Goal: Information Seeking & Learning: Learn about a topic

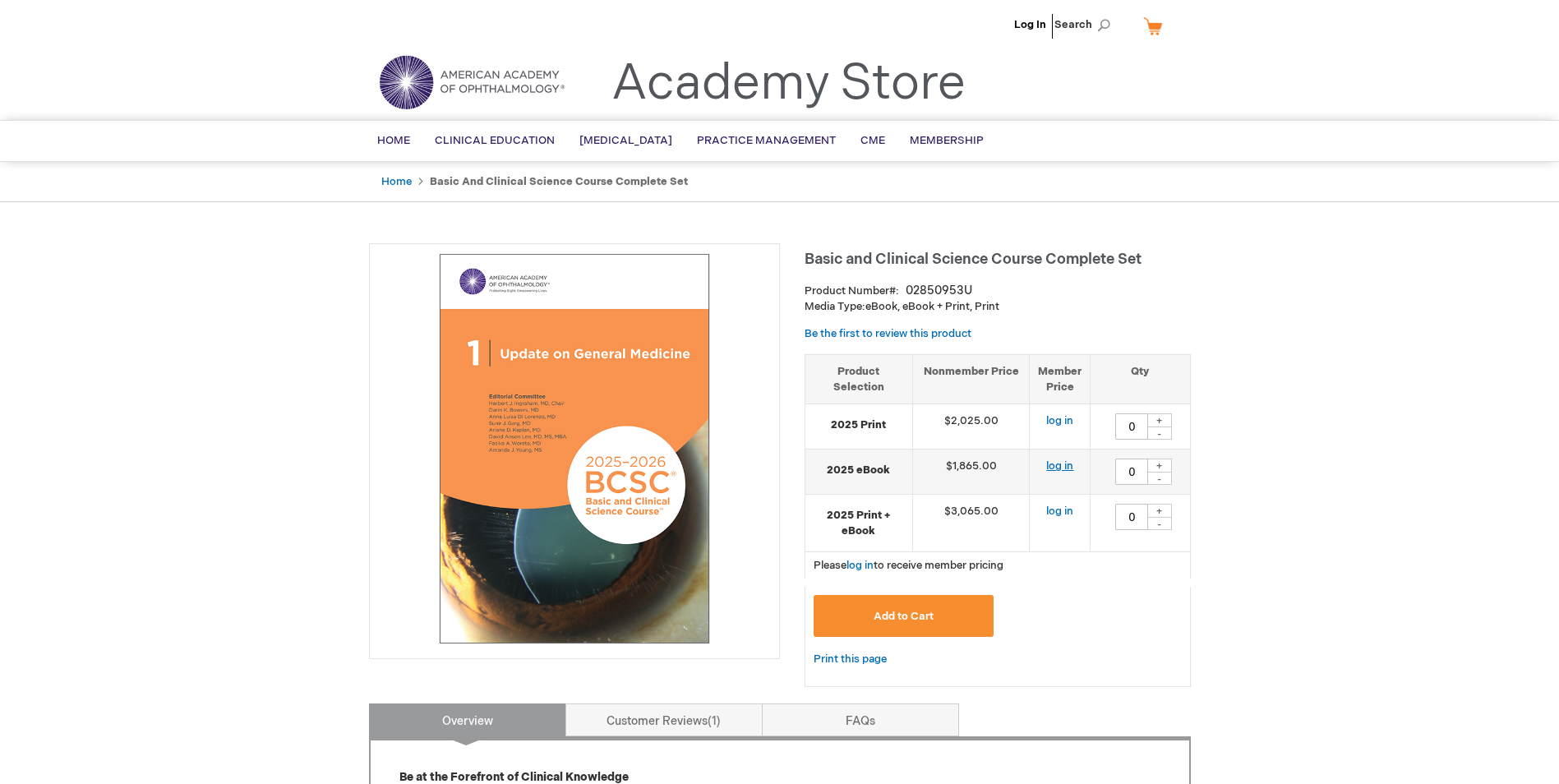
click at [1060, 467] on link "log in" at bounding box center [1060, 465] width 27 height 13
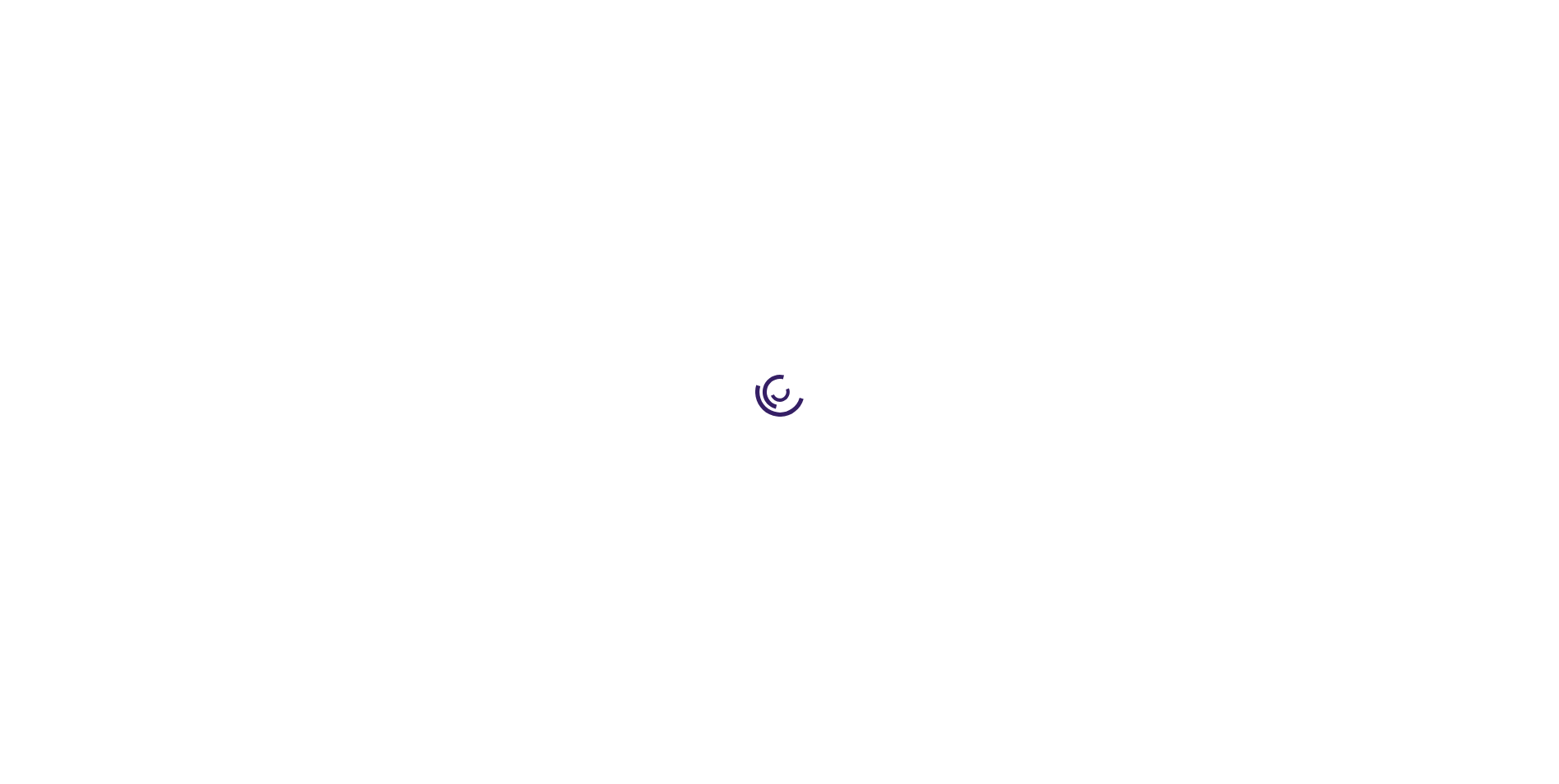
type input "0"
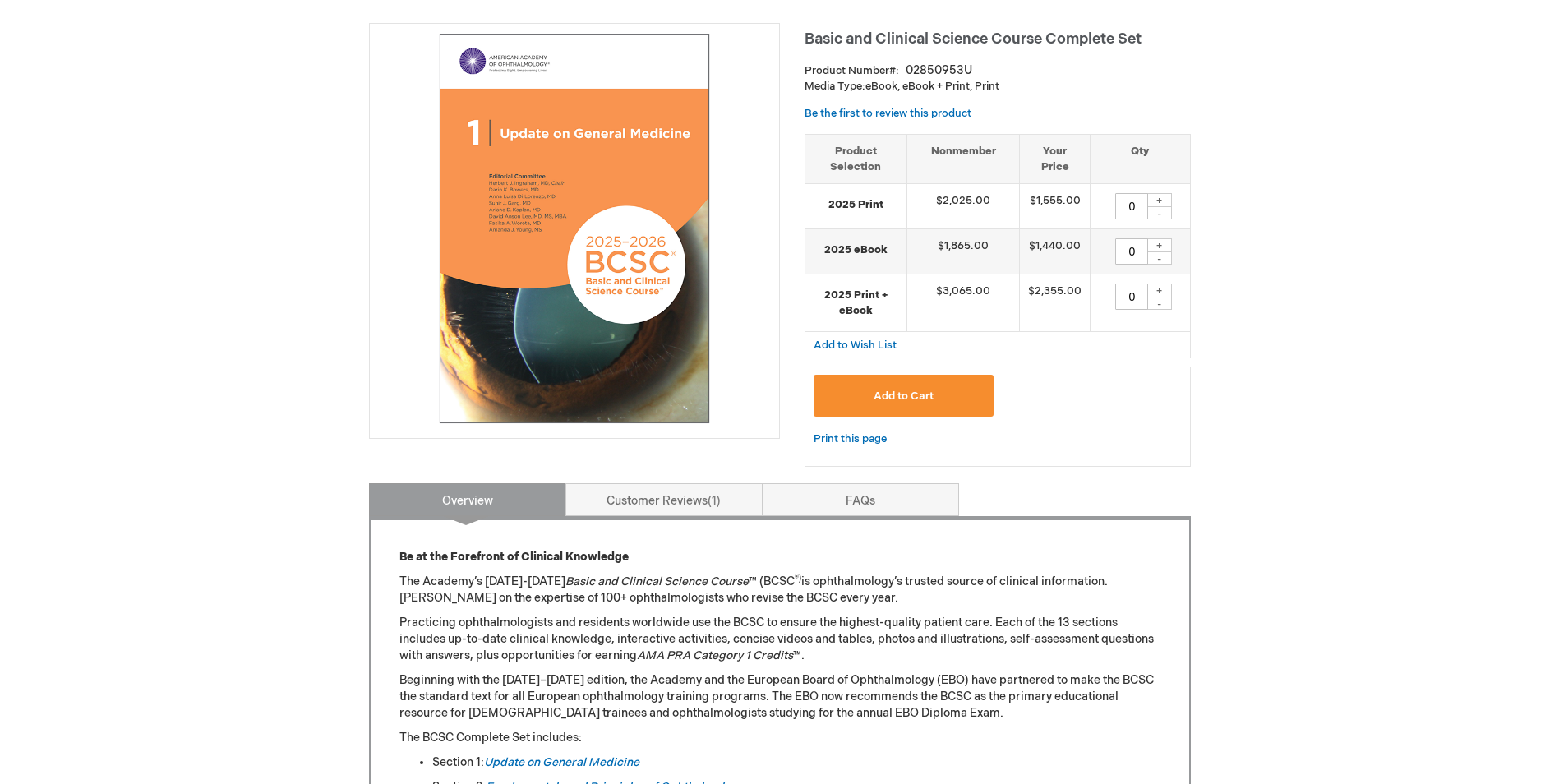
scroll to position [411, 0]
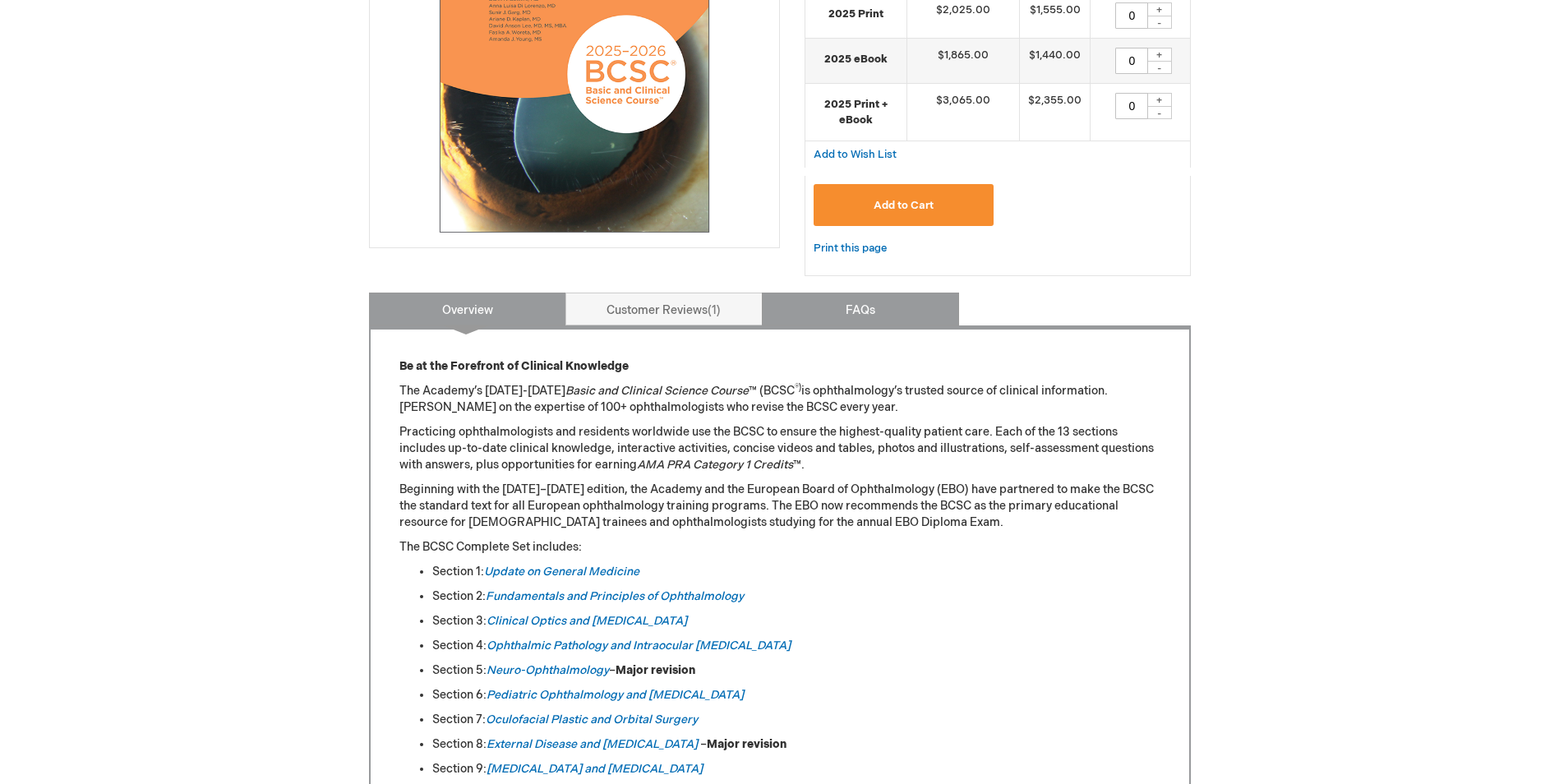
click at [861, 315] on link "FAQs" at bounding box center [860, 309] width 198 height 33
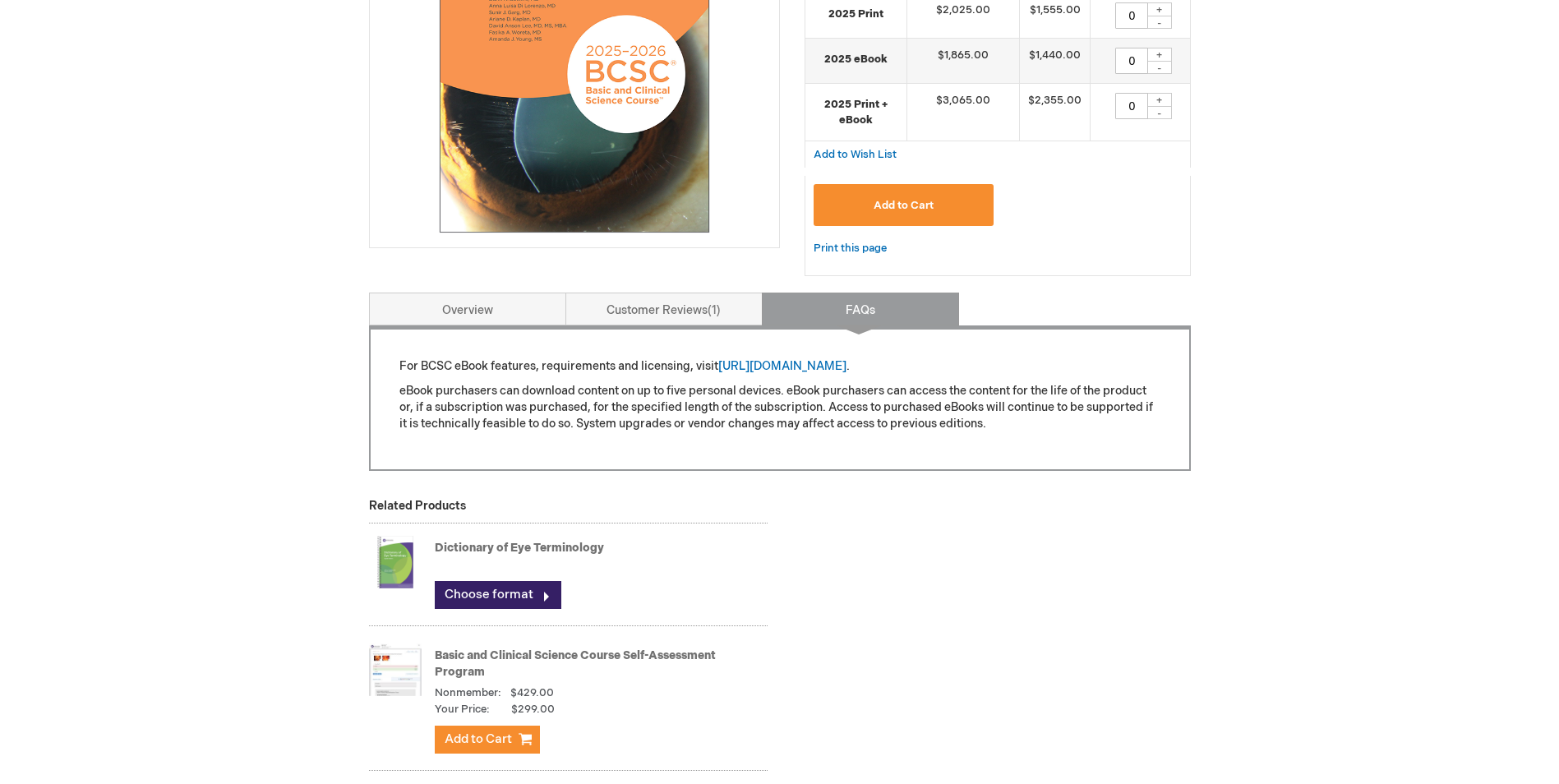
scroll to position [493, 0]
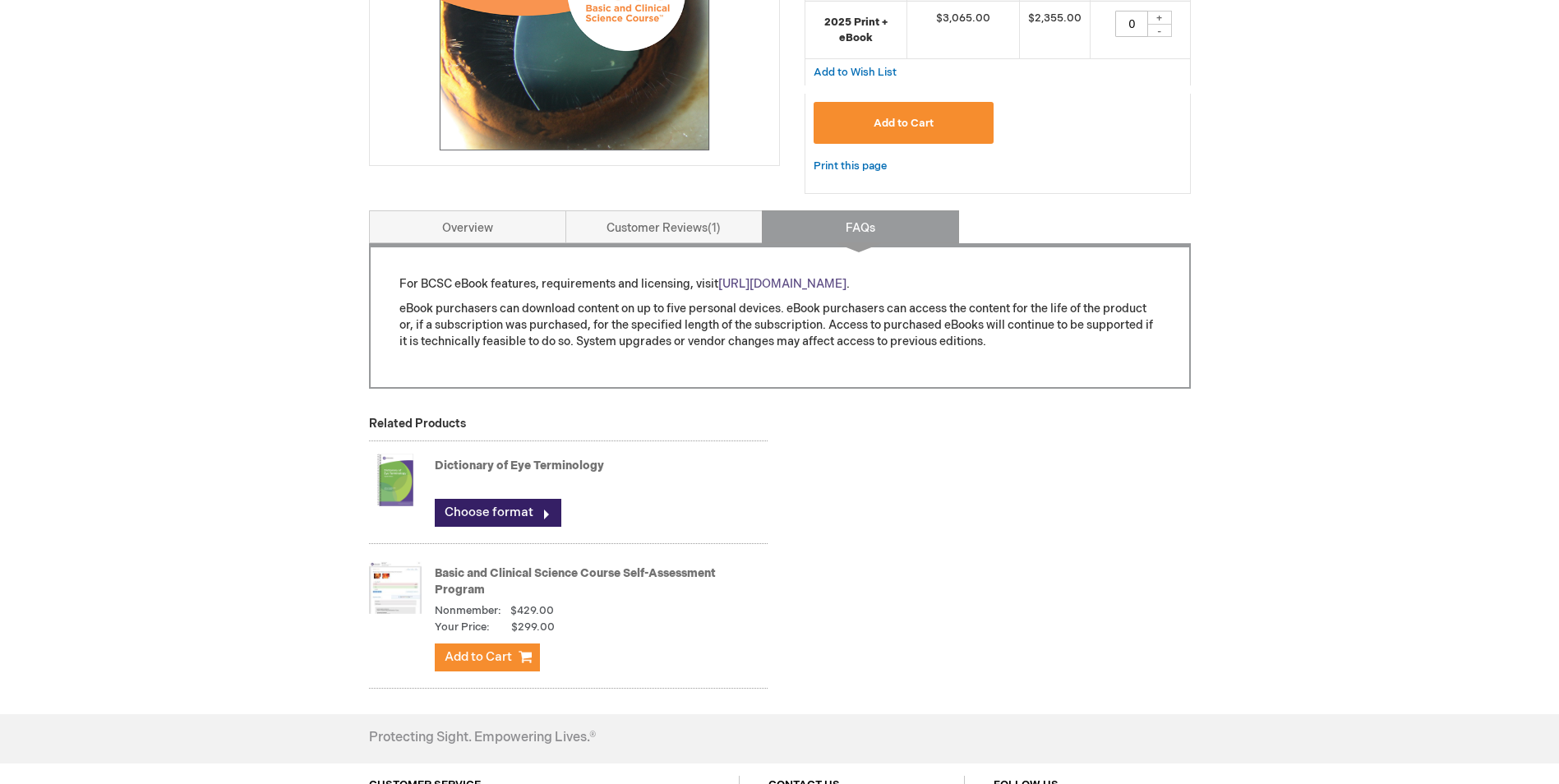
click at [830, 284] on link "[URL][DOMAIN_NAME]" at bounding box center [781, 284] width 128 height 14
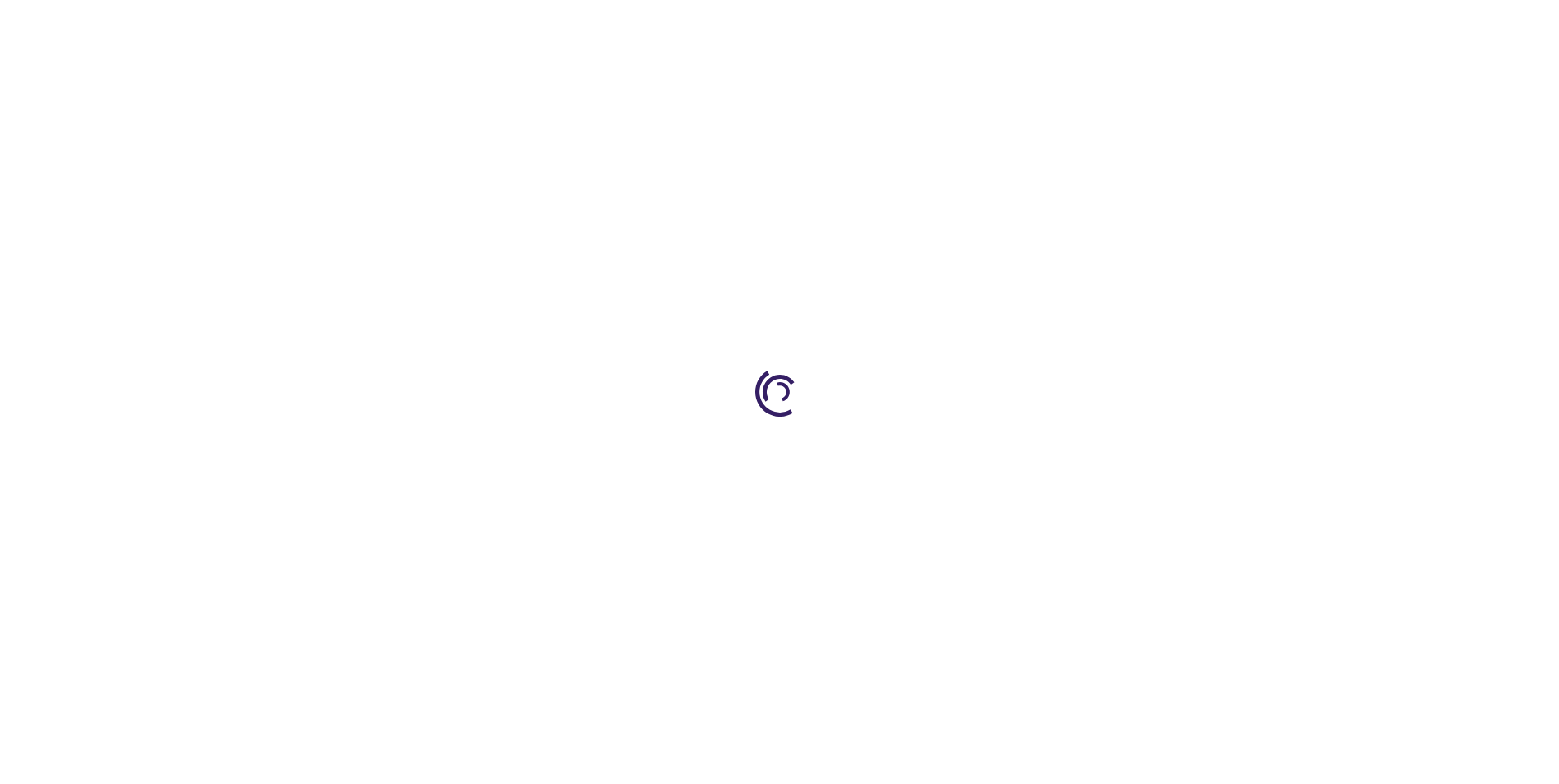
type input "0"
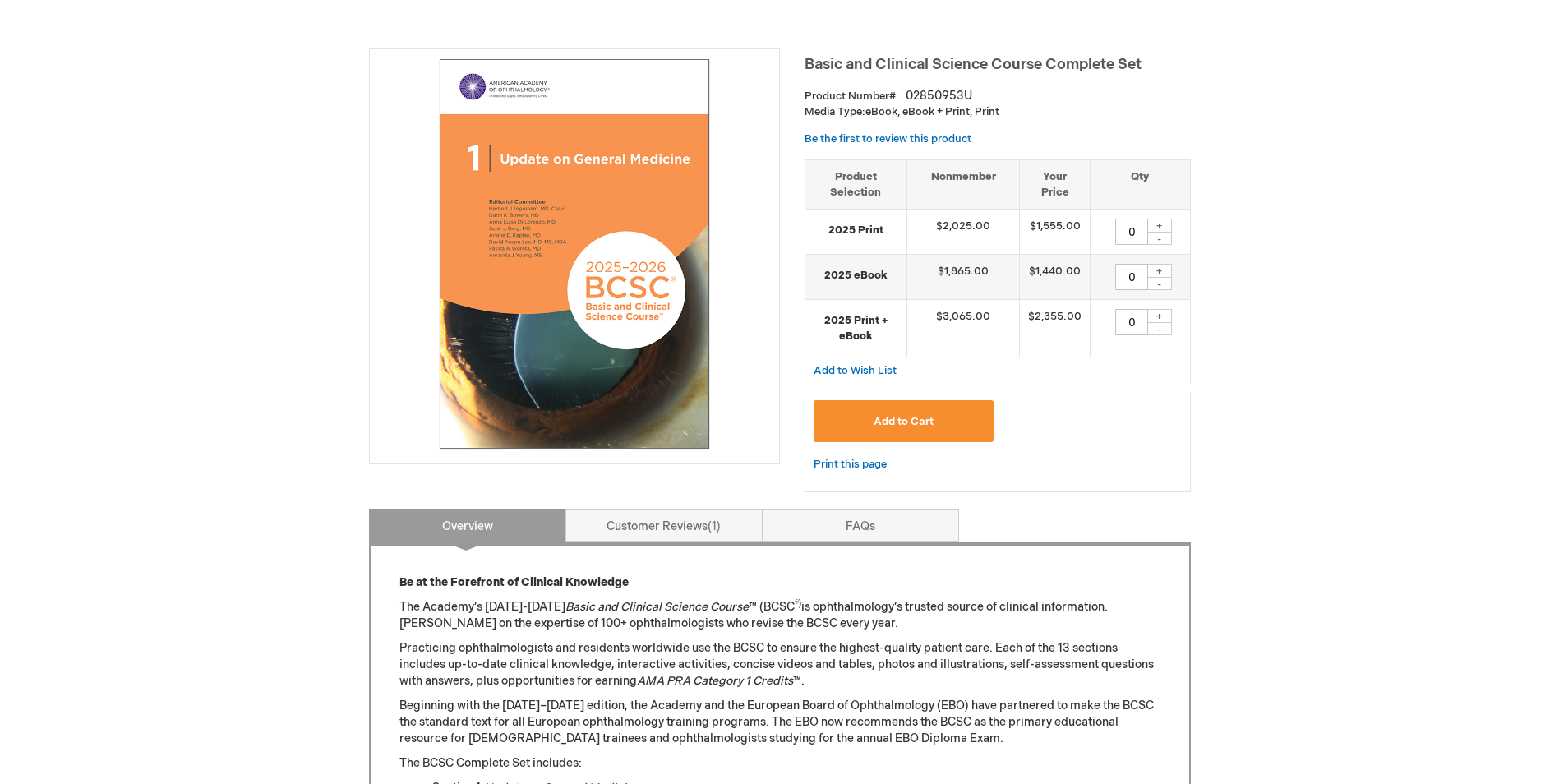
scroll to position [493, 0]
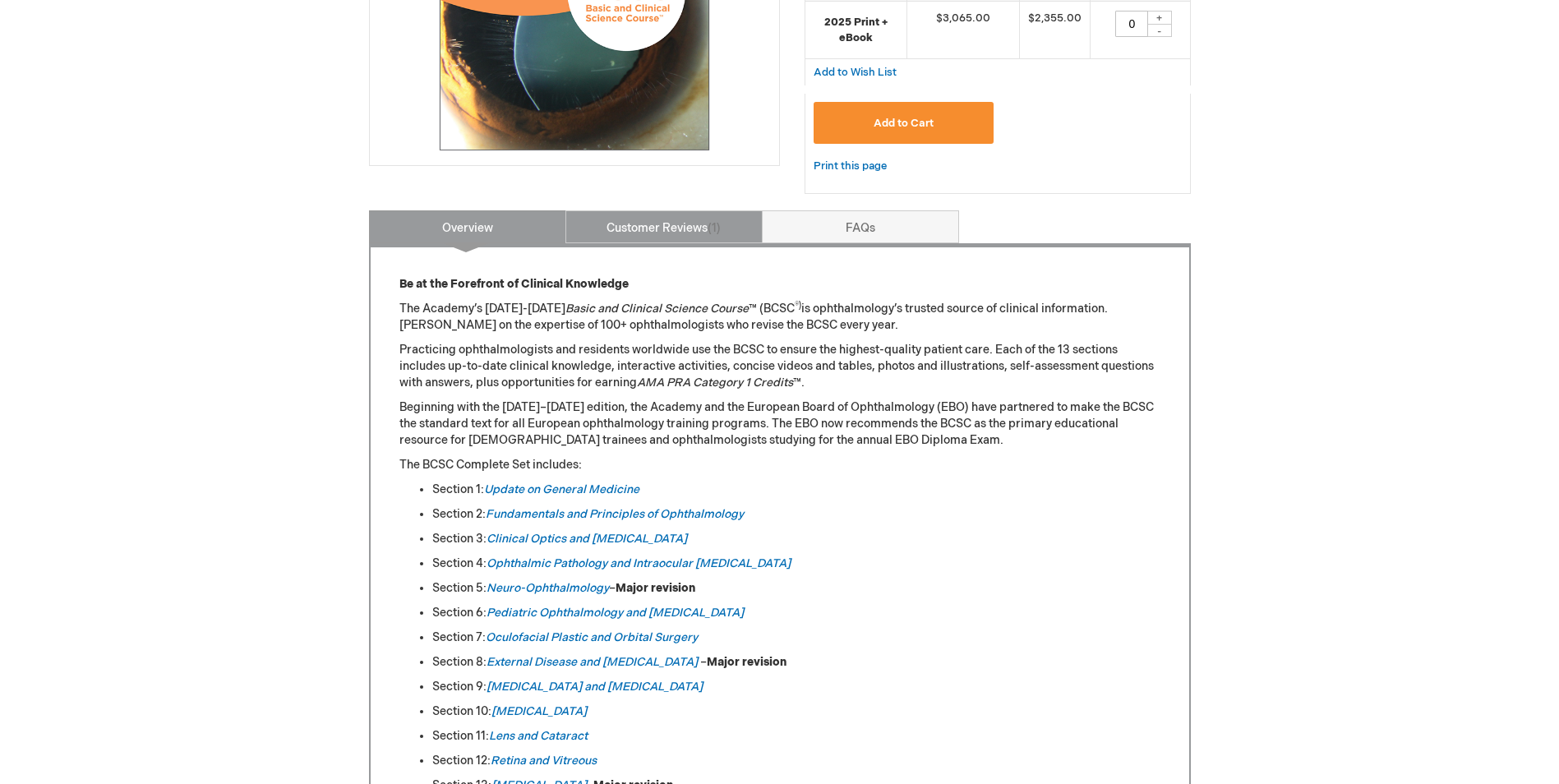
click at [670, 220] on link "Customer Reviews 1" at bounding box center [663, 226] width 198 height 33
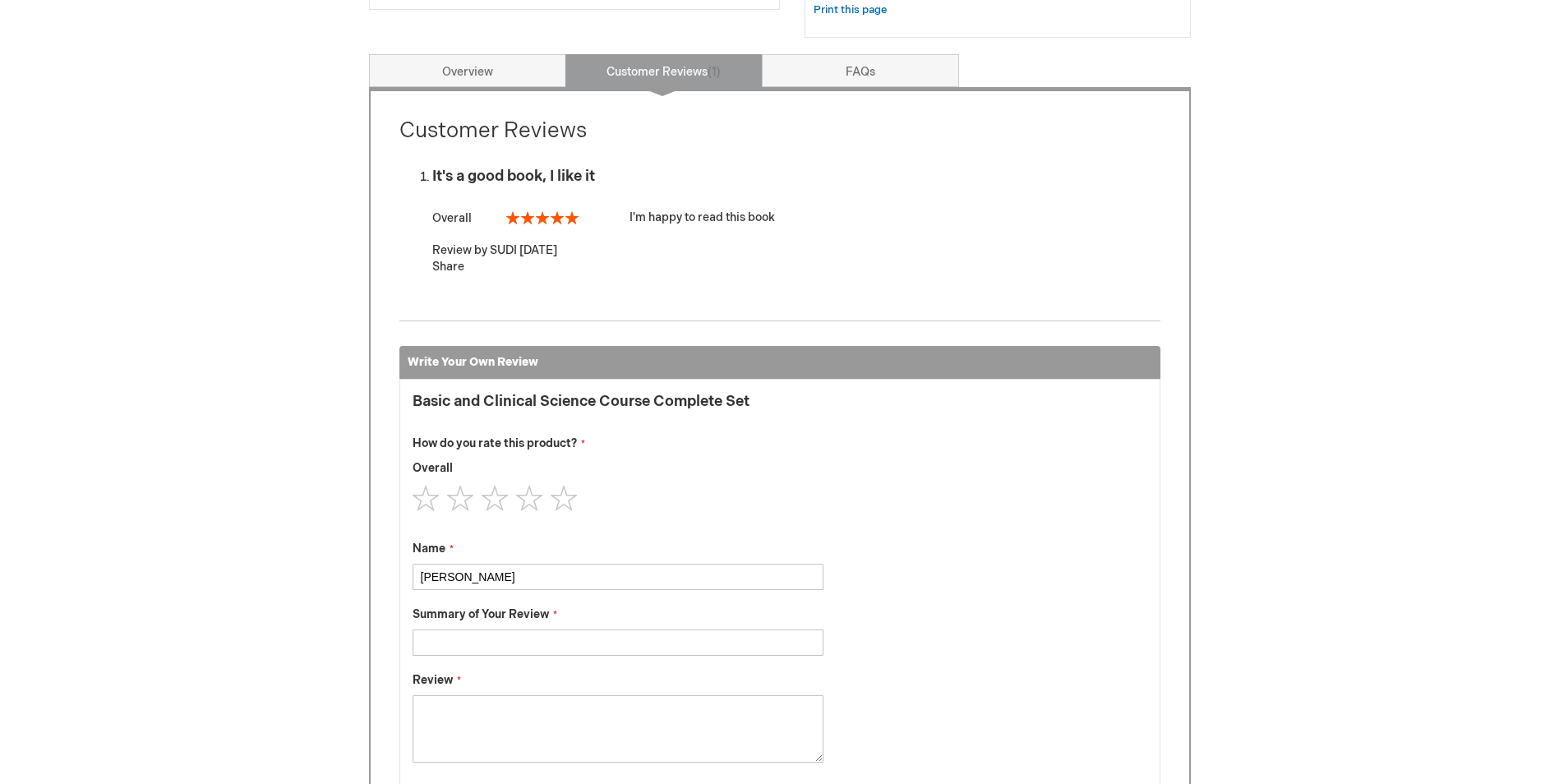
scroll to position [539, 0]
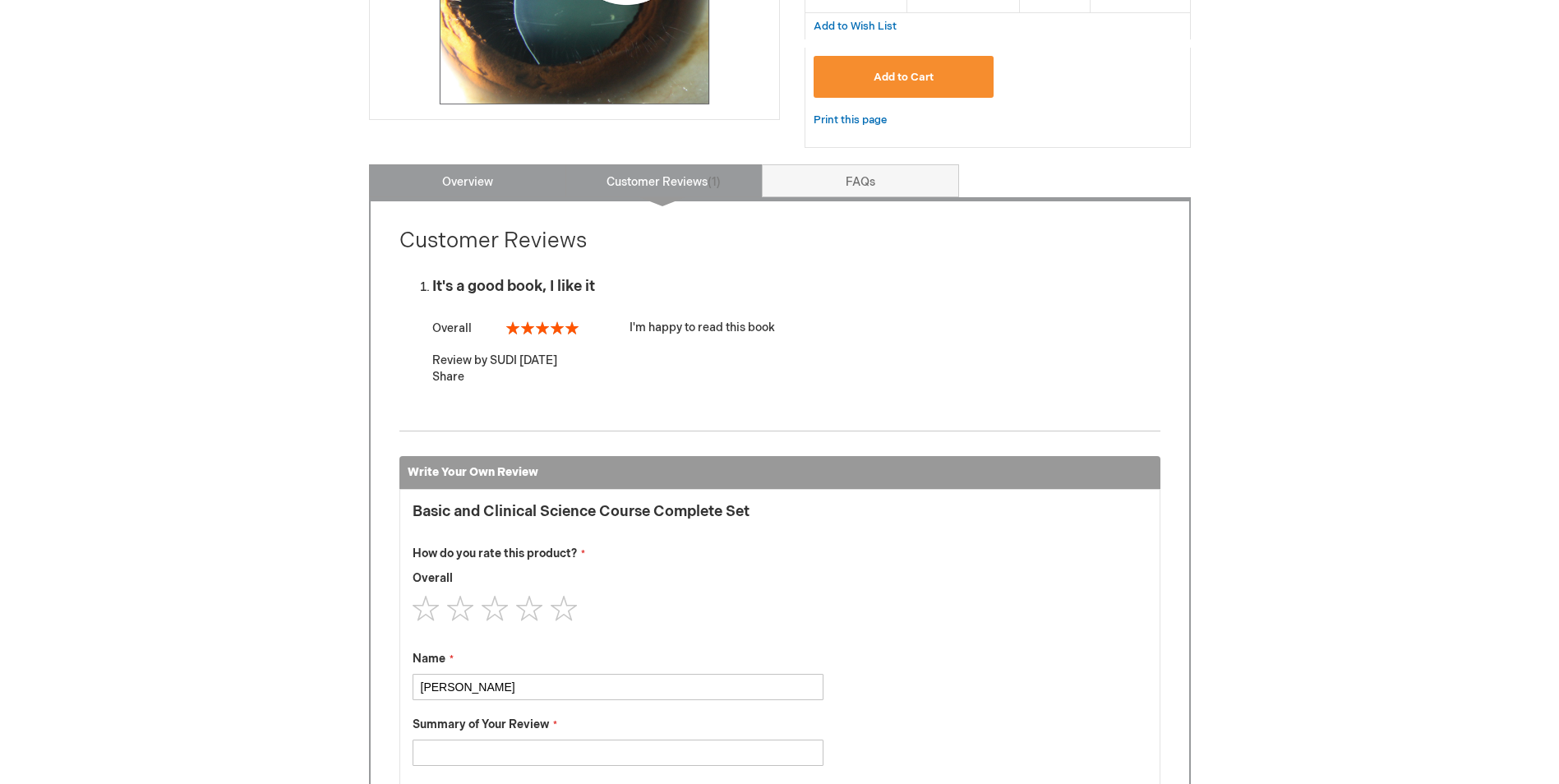
click at [462, 171] on link "Overview" at bounding box center [468, 181] width 198 height 33
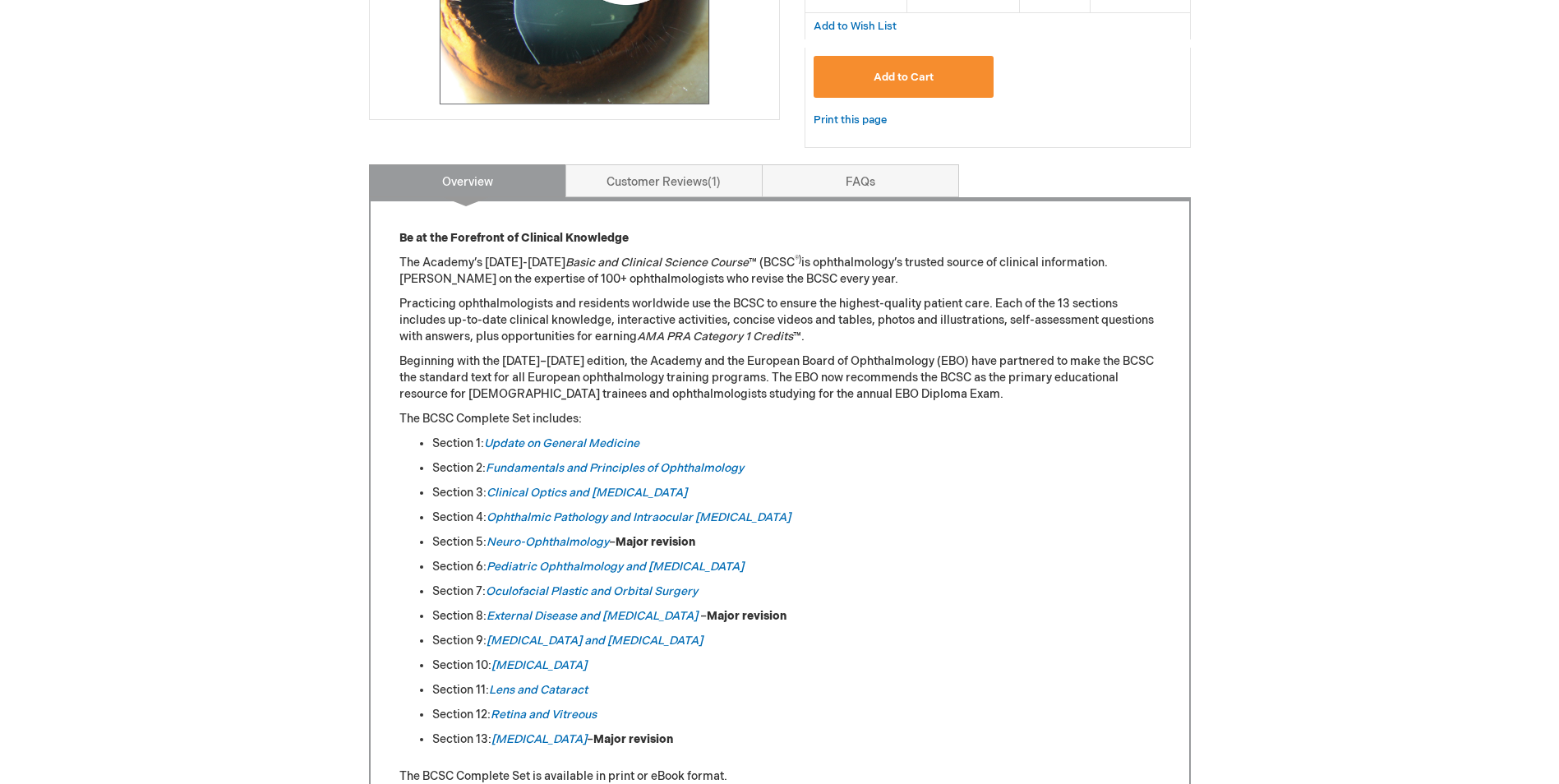
scroll to position [704, 0]
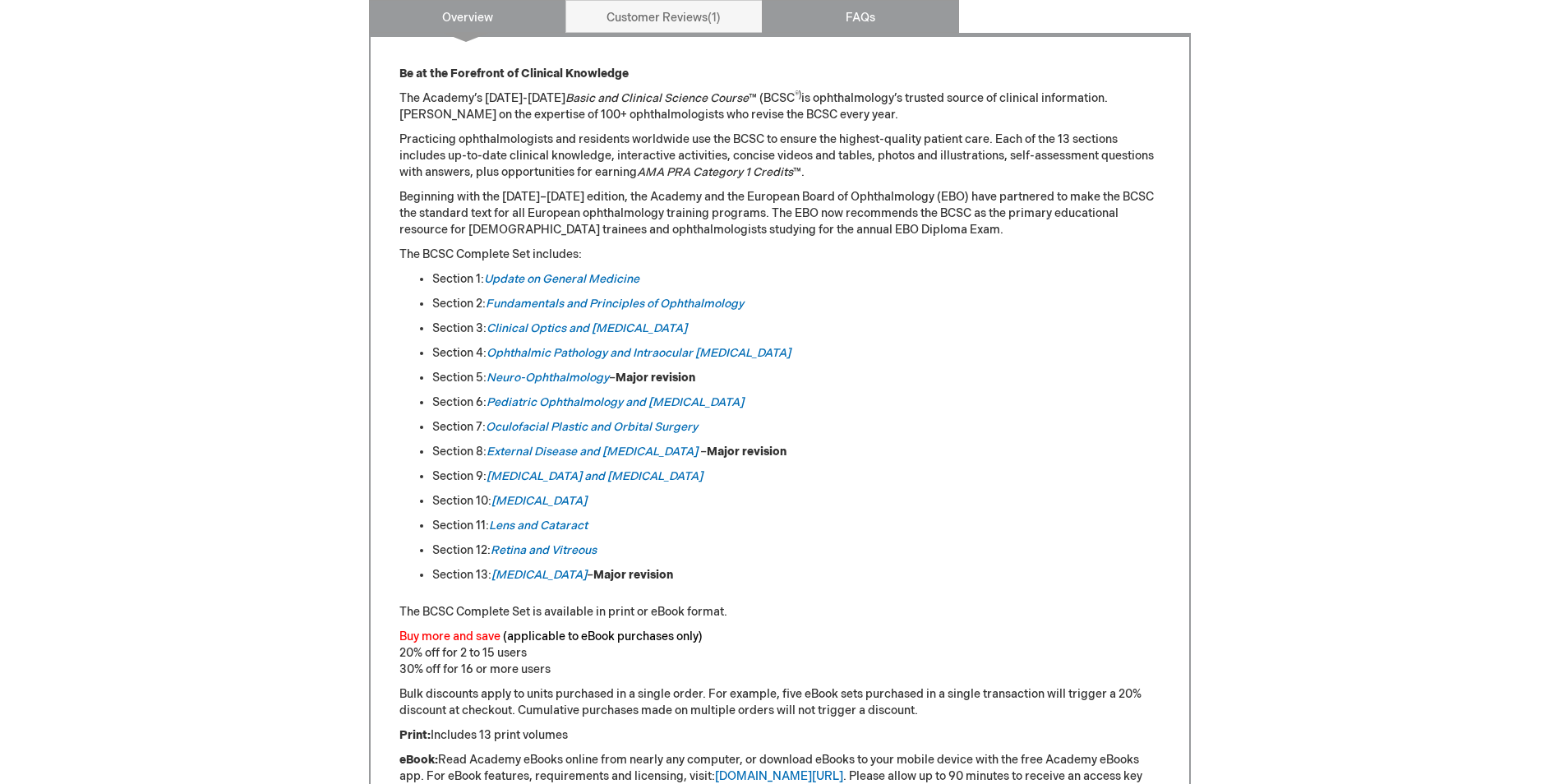
click at [836, 17] on link "FAQs" at bounding box center [860, 16] width 198 height 33
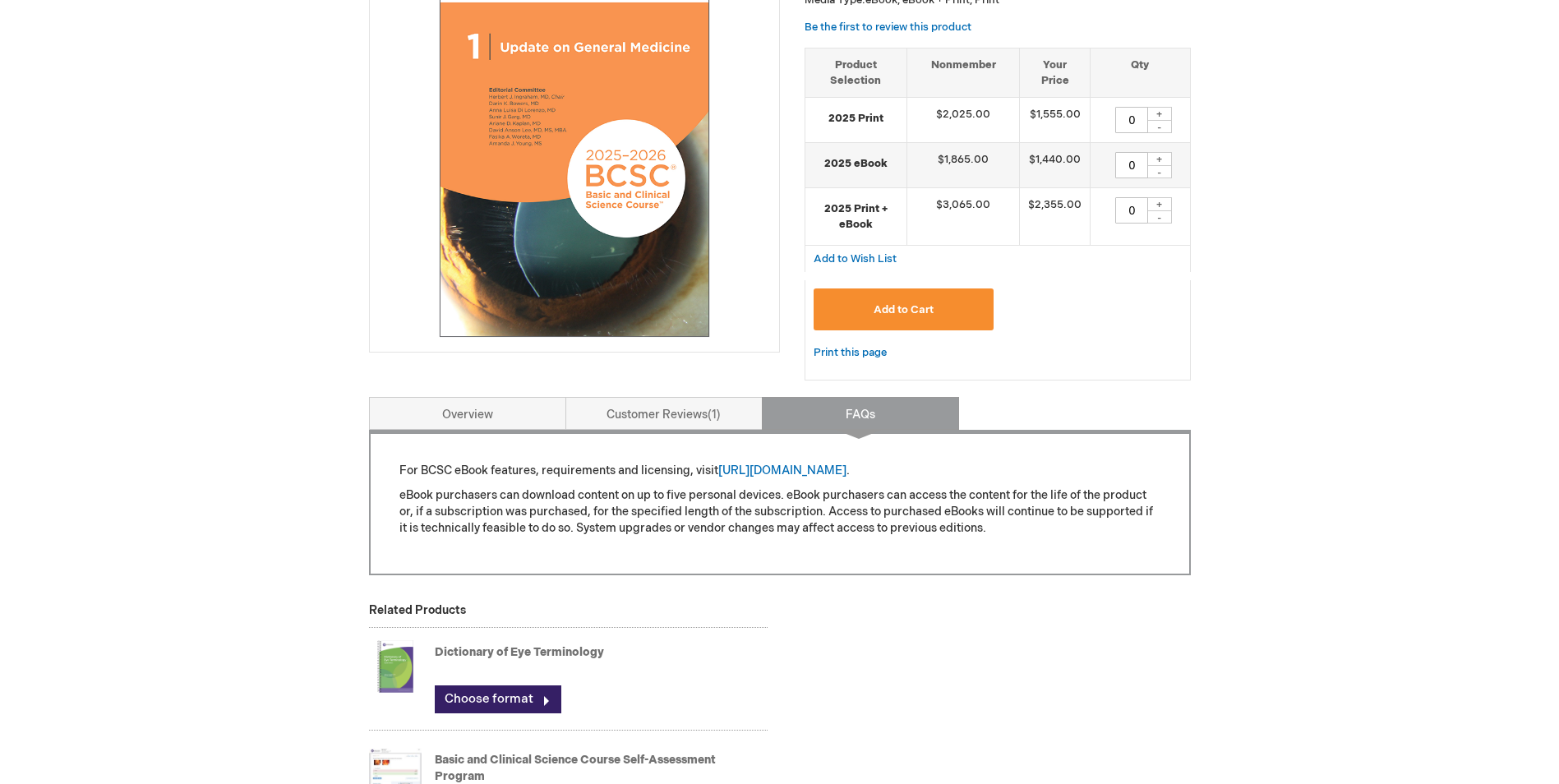
scroll to position [273, 0]
